Goal: Task Accomplishment & Management: Complete application form

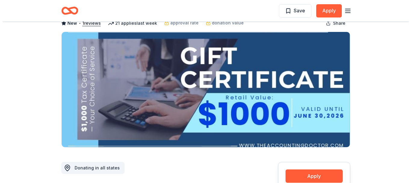
scroll to position [90, 0]
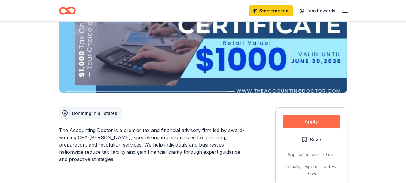
click at [306, 121] on button "Apply" at bounding box center [311, 121] width 57 height 13
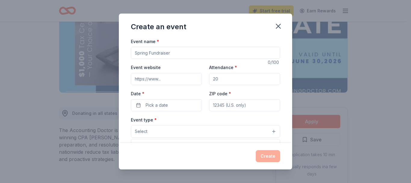
click at [270, 131] on button "Select" at bounding box center [205, 131] width 149 height 13
click at [269, 132] on button "Select" at bounding box center [205, 131] width 149 height 13
click at [168, 53] on input "Event name *" at bounding box center [205, 53] width 149 height 12
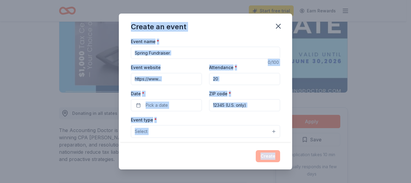
drag, startPoint x: 132, startPoint y: 23, endPoint x: 288, endPoint y: 159, distance: 206.8
click at [289, 161] on div "Create an event Event name * 0 /100 Event website Attendance * Date * Pick a da…" at bounding box center [205, 92] width 173 height 156
copy div "Create an event Event name * 0 /100 Event website Attendance * Date * Pick a da…"
click at [175, 52] on input "Event name *" at bounding box center [205, 53] width 149 height 12
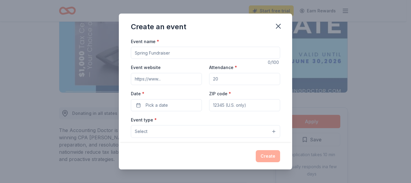
paste input "Spring Fundraiser for Street Children Education"
type input "Spring Fundraiser for Street Children Education"
click at [164, 79] on input "Event website" at bounding box center [166, 79] width 71 height 12
paste input "[URL][DOMAIN_NAME]"
type input "[URL][DOMAIN_NAME]"
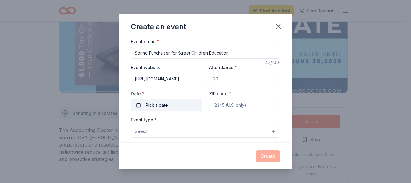
click at [164, 105] on span "Pick a date" at bounding box center [157, 104] width 22 height 7
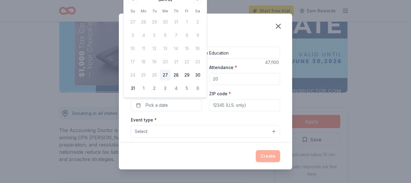
click at [186, 49] on td "15" at bounding box center [186, 48] width 11 height 11
click at [175, 76] on button "28" at bounding box center [175, 74] width 11 height 11
click at [313, 102] on div "Create an event Event name * Spring Fundraiser for Street Children Education 47…" at bounding box center [205, 91] width 411 height 183
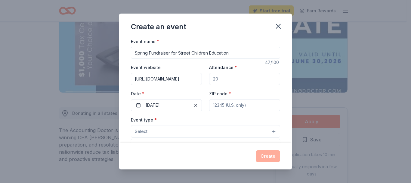
click at [173, 132] on button "Select" at bounding box center [205, 131] width 149 height 13
click at [269, 130] on button "Select" at bounding box center [205, 131] width 149 height 13
click at [151, 133] on button "Select" at bounding box center [205, 131] width 149 height 13
click at [158, 131] on button "Select" at bounding box center [205, 131] width 149 height 13
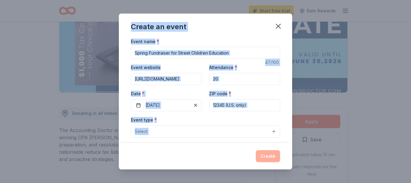
drag, startPoint x: 127, startPoint y: 26, endPoint x: 260, endPoint y: 157, distance: 186.5
click at [261, 158] on div "Create an event Event name * Spring Fundraiser for Street Children Education 47…" at bounding box center [205, 92] width 173 height 156
copy div "Create an event Event name * 47 /100 Event website Attendance * Date * [DATE] Z…"
click at [249, 104] on input "ZIP code *" at bounding box center [244, 105] width 71 height 12
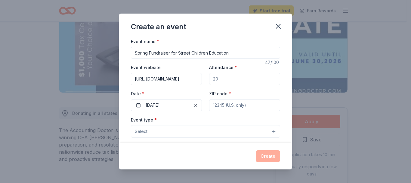
paste input "10001"
type input "10001"
click at [161, 133] on button "Select" at bounding box center [205, 131] width 149 height 13
click at [269, 131] on button "Select" at bounding box center [205, 131] width 149 height 13
click at [157, 129] on button "Select" at bounding box center [205, 131] width 149 height 13
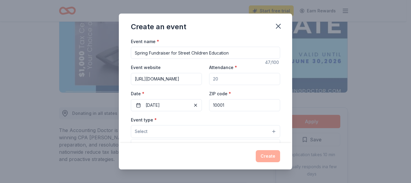
click at [268, 155] on div "Create an event Event name * Spring Fundraiser for Street Children Education 47…" at bounding box center [205, 92] width 173 height 156
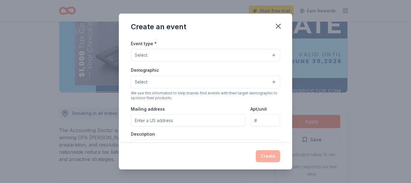
scroll to position [62, 0]
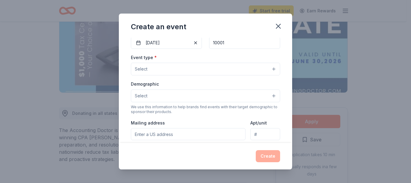
click at [268, 68] on button "Select" at bounding box center [205, 69] width 149 height 13
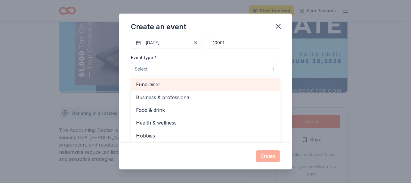
click at [230, 86] on span "Fundraiser" at bounding box center [205, 84] width 139 height 8
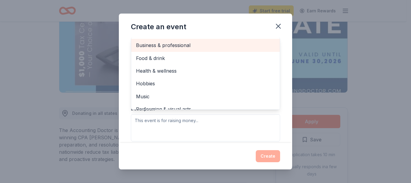
scroll to position [92, 0]
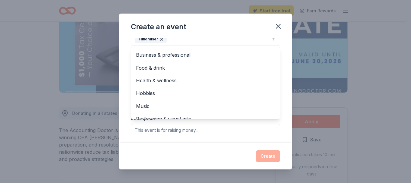
click at [268, 155] on div "Create an event Event name * Spring Fundraiser for Street Children Education 47…" at bounding box center [205, 92] width 173 height 156
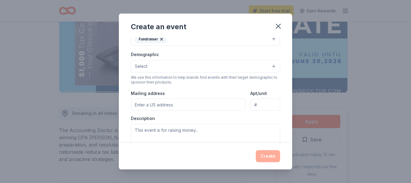
scroll to position [87, 0]
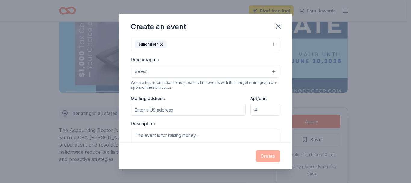
click at [174, 112] on input "Mailing address" at bounding box center [188, 109] width 115 height 12
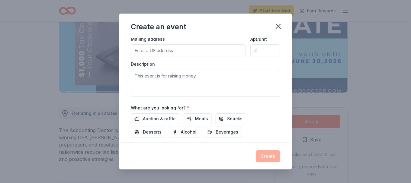
scroll to position [147, 0]
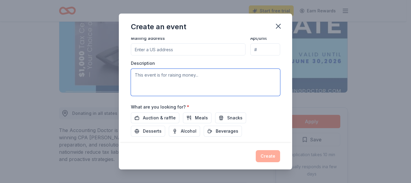
click at [165, 78] on textarea at bounding box center [205, 82] width 149 height 27
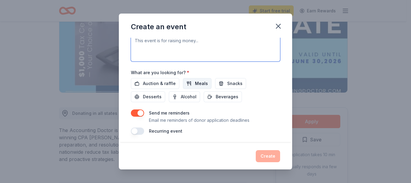
scroll to position [183, 0]
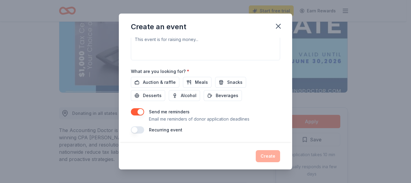
click at [141, 112] on button "button" at bounding box center [137, 111] width 13 height 7
click at [136, 113] on button "button" at bounding box center [137, 111] width 13 height 7
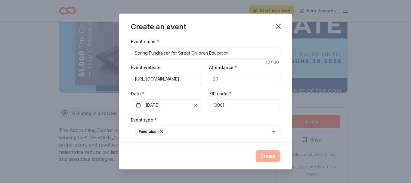
scroll to position [0, 0]
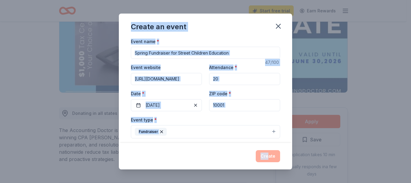
drag, startPoint x: 129, startPoint y: 24, endPoint x: 269, endPoint y: 157, distance: 192.9
click at [269, 157] on div "Create an event Event name * Spring Fundraiser for Street Children Education 47…" at bounding box center [205, 92] width 173 height 156
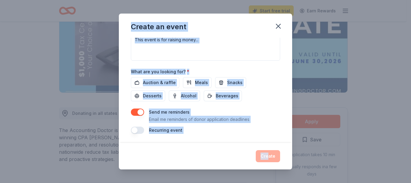
scroll to position [183, 0]
copy div "Create an event Event name * 47 /100 Event website Attendance * Date * [DATE] Z…"
click at [276, 83] on div "Event name * Spring Fundraiser for Street Children Education 47 /100 Event webs…" at bounding box center [205, 90] width 173 height 105
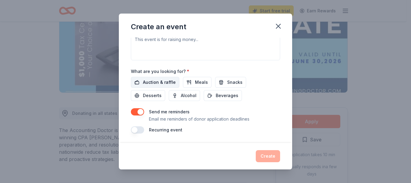
click at [161, 83] on span "Auction & raffle" at bounding box center [159, 81] width 33 height 7
click at [197, 82] on span "Meals" at bounding box center [201, 81] width 13 height 7
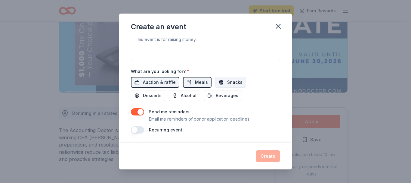
click at [232, 81] on span "Snacks" at bounding box center [234, 81] width 15 height 7
drag, startPoint x: 160, startPoint y: 94, endPoint x: 172, endPoint y: 94, distance: 12.0
click at [161, 94] on button "Desserts" at bounding box center [148, 95] width 34 height 11
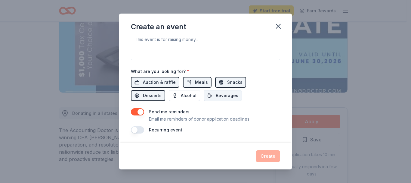
click at [224, 95] on span "Beverages" at bounding box center [227, 95] width 23 height 7
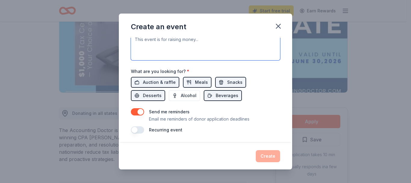
click at [144, 49] on textarea at bounding box center [205, 46] width 149 height 27
paste textarea "This event is organized to raise funds for Street Child & Young Education with …"
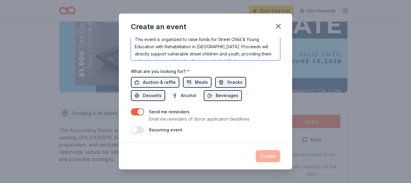
scroll to position [25, 0]
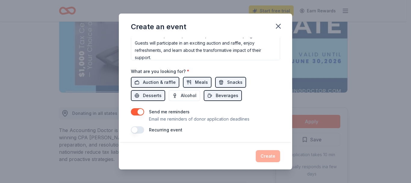
drag, startPoint x: 212, startPoint y: 53, endPoint x: 378, endPoint y: 35, distance: 167.2
click at [378, 35] on div "Create an event Event name * Spring Fundraiser for Street Children Education 47…" at bounding box center [205, 91] width 411 height 183
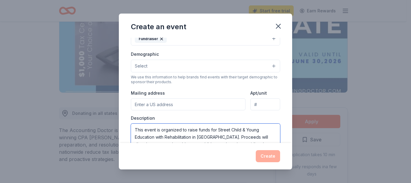
scroll to position [63, 0]
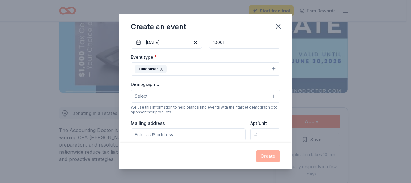
type textarea "This event is organized to raise funds for Street Child & Young Education with …"
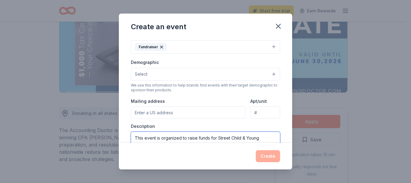
scroll to position [93, 0]
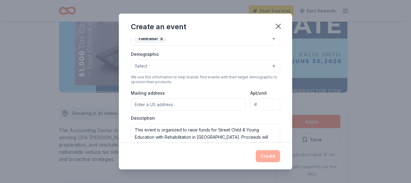
click at [159, 103] on input "Mailing address" at bounding box center [188, 104] width 115 height 12
paste input "[STREET_ADDRESS][US_STATE] (example; replace with actual U.S. partner address)"
click at [224, 104] on input "[STREET_ADDRESS][US_STATE] (example; replace with actual U.S. partner address)" at bounding box center [188, 104] width 115 height 12
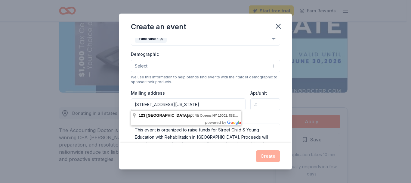
type input "[STREET_ADDRESS][US_STATE]"
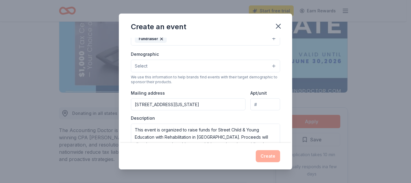
click at [339, 111] on div "Create an event Event name * Spring Fundraiser for Street Children Education 47…" at bounding box center [205, 91] width 411 height 183
click at [152, 65] on button "Select" at bounding box center [205, 66] width 149 height 13
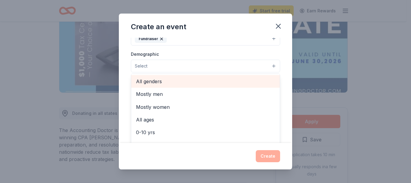
click at [158, 80] on span "All genders" at bounding box center [205, 81] width 139 height 8
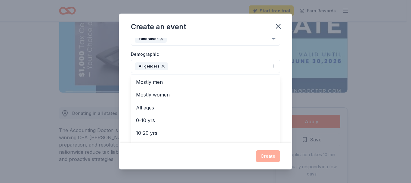
drag, startPoint x: 176, startPoint y: 66, endPoint x: 382, endPoint y: 92, distance: 207.0
click at [382, 92] on div "Create an event Event name * Spring Fundraiser for Street Children Education 47…" at bounding box center [205, 91] width 411 height 183
click at [181, 65] on button "All genders" at bounding box center [205, 66] width 149 height 13
click at [367, 68] on div "Create an event Event name * Spring Fundraiser for Street Children Education 47…" at bounding box center [205, 91] width 411 height 183
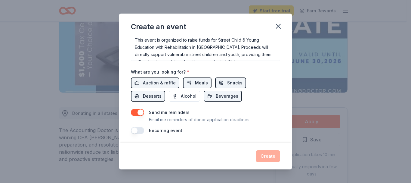
scroll to position [183, 0]
click at [139, 131] on button "button" at bounding box center [137, 129] width 13 height 7
click at [181, 135] on p "This is a recurring event. The next event is in:" at bounding box center [194, 136] width 91 height 7
click at [269, 153] on div "Create" at bounding box center [205, 156] width 149 height 12
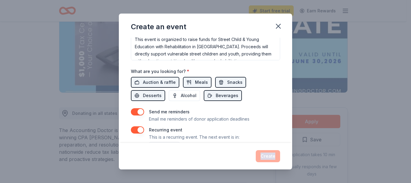
click at [269, 153] on div "Create" at bounding box center [205, 156] width 149 height 12
click at [140, 114] on button "button" at bounding box center [137, 111] width 13 height 7
click at [142, 128] on button "button" at bounding box center [137, 129] width 13 height 7
click at [268, 155] on div "Create" at bounding box center [205, 156] width 149 height 12
click at [140, 129] on button "button" at bounding box center [137, 129] width 13 height 7
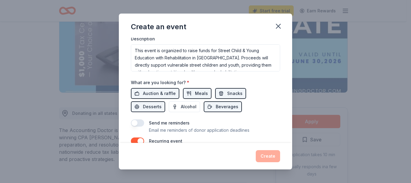
scroll to position [205, 0]
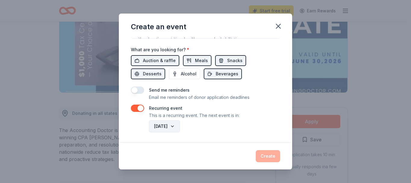
click at [180, 125] on button "[DATE]" at bounding box center [164, 126] width 31 height 12
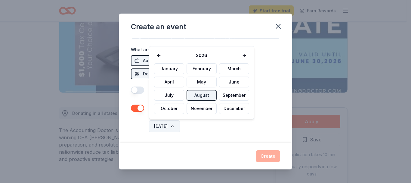
click at [172, 126] on button "[DATE]" at bounding box center [164, 126] width 31 height 12
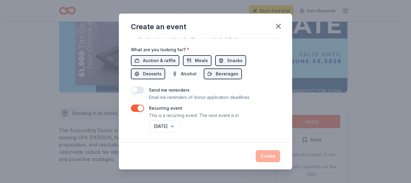
click at [136, 120] on div "Send me reminders Email me reminders of donor application deadlines Recurring e…" at bounding box center [205, 109] width 149 height 47
click at [138, 110] on button "button" at bounding box center [137, 107] width 13 height 7
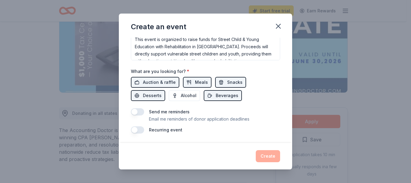
click at [143, 128] on button "button" at bounding box center [137, 129] width 13 height 7
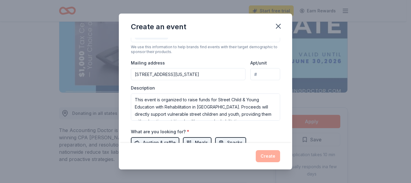
scroll to position [0, 0]
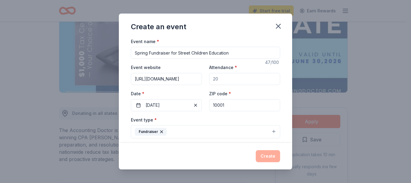
drag, startPoint x: 204, startPoint y: 137, endPoint x: 127, endPoint y: 0, distance: 157.2
click at [112, 0] on html "Start free trial Earn Rewards Share The Accounting Doctor New • 1 reviews 21 ap…" at bounding box center [205, 1] width 411 height 183
copy body "Product Blog Pricing Legal Email © 2025 TheShareWay. All rights reserved. 10% C…"
